Goal: Information Seeking & Learning: Learn about a topic

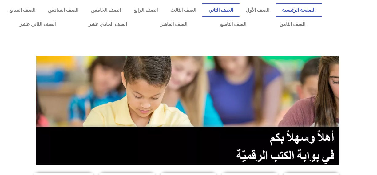
click at [240, 15] on link "الصف الثاني" at bounding box center [220, 10] width 37 height 14
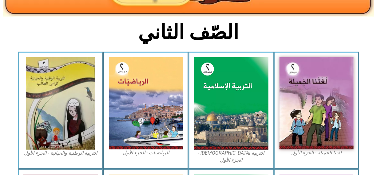
scroll to position [158, 0]
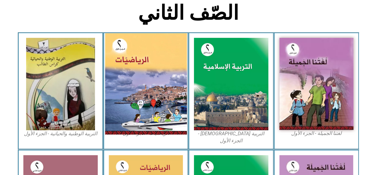
click at [164, 97] on img at bounding box center [146, 83] width 82 height 101
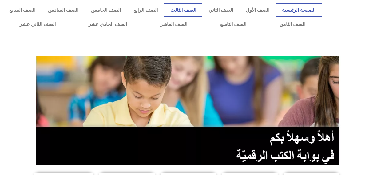
click at [191, 10] on link "الصف الثالث" at bounding box center [183, 10] width 38 height 14
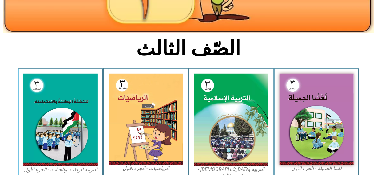
scroll to position [162, 0]
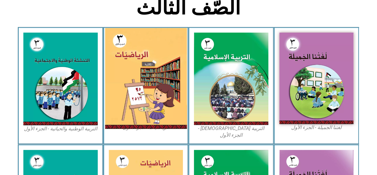
click at [157, 82] on img at bounding box center [146, 78] width 82 height 101
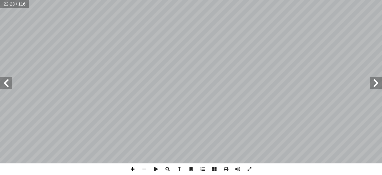
click at [131, 168] on span at bounding box center [133, 169] width 12 height 12
click at [163, 56] on html "الصفحة الرئيسية الصف الأول الصف الثاني الصف الثالث الصف الرابع الصف الخامس الصف…" at bounding box center [191, 28] width 382 height 56
